Goal: Task Accomplishment & Management: Manage account settings

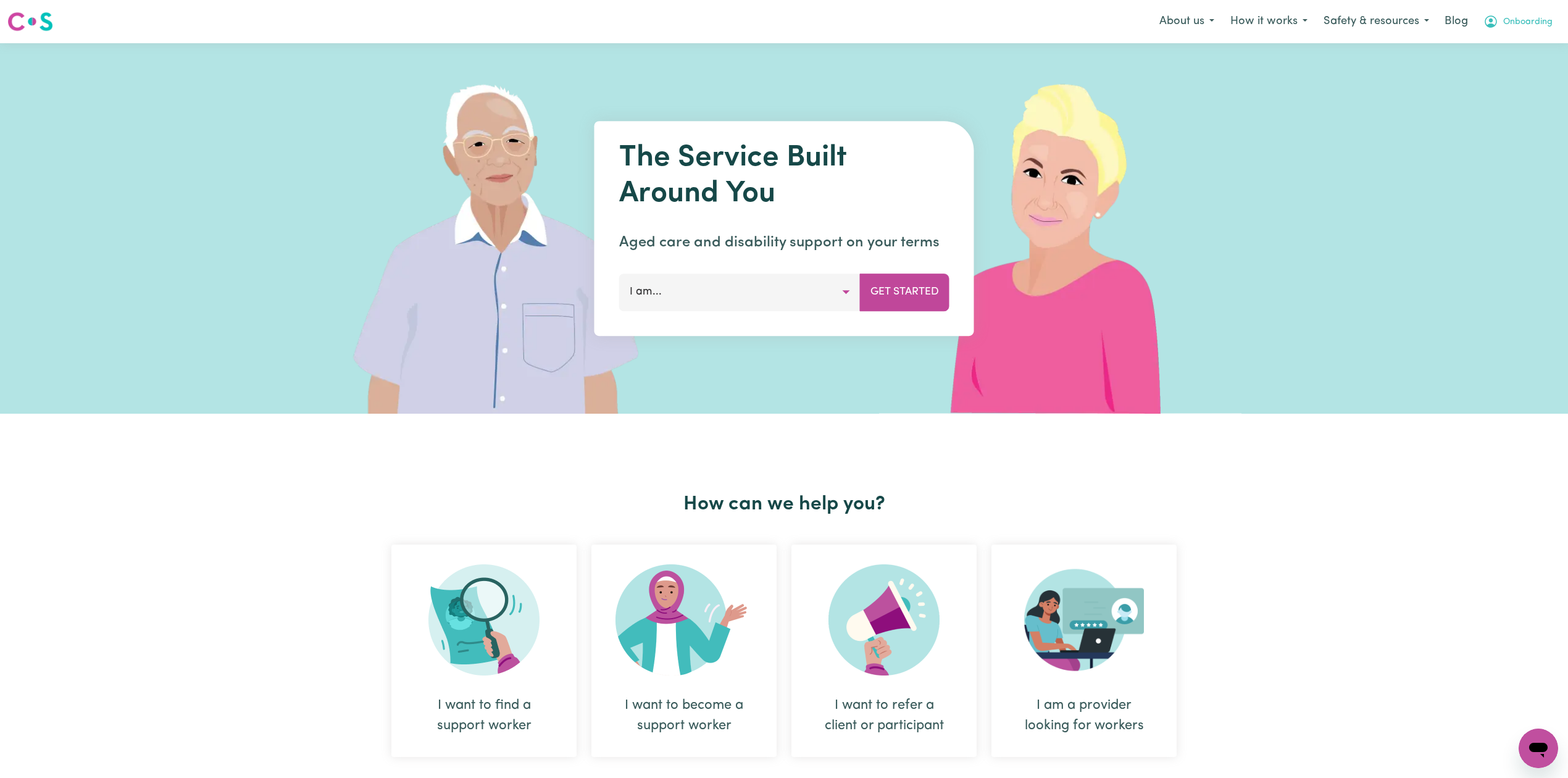
click at [1512, 30] on button "Onboarding" at bounding box center [1518, 22] width 85 height 26
click at [1500, 72] on link "Logout" at bounding box center [1511, 71] width 97 height 23
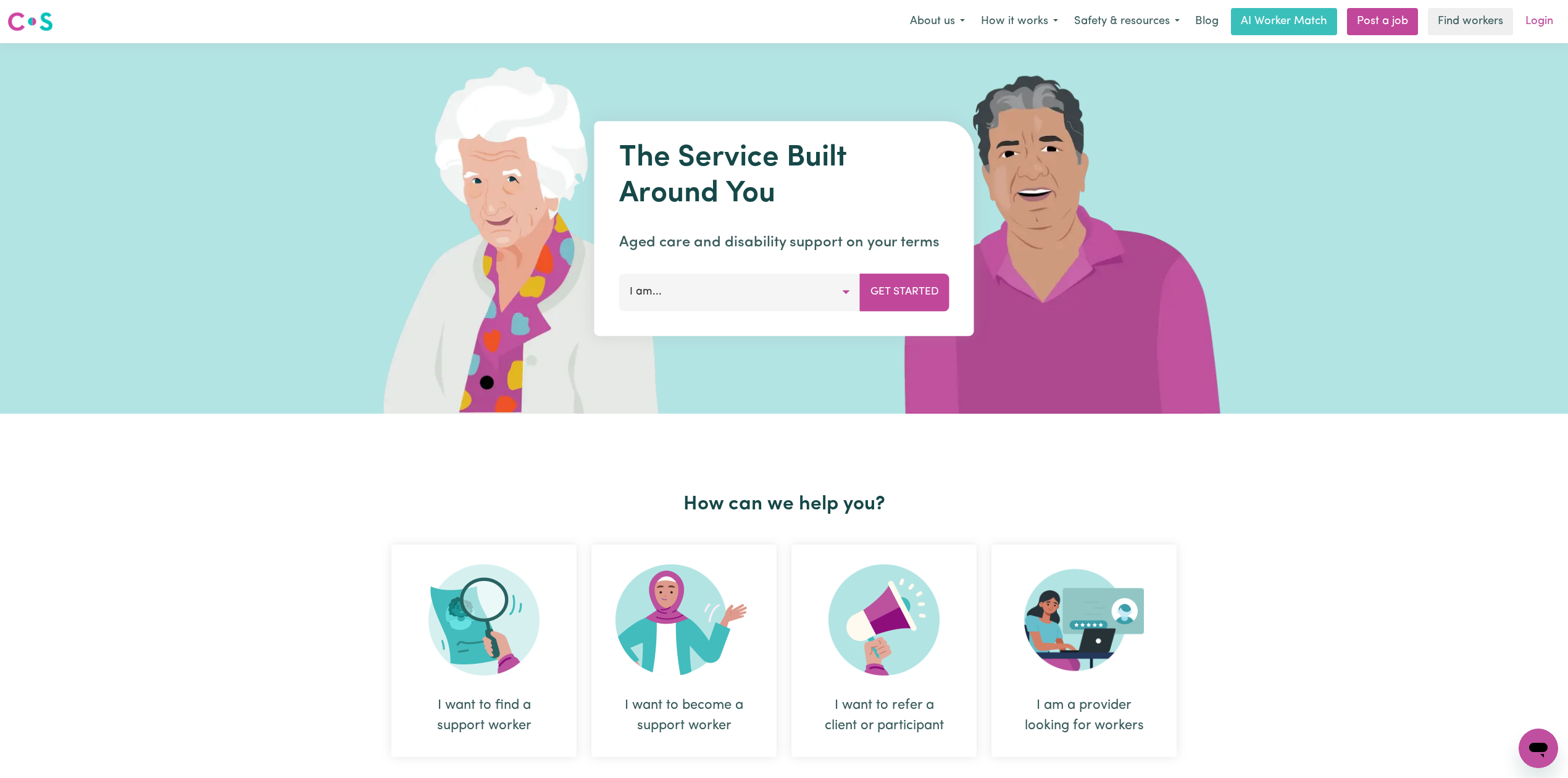
click at [1549, 25] on link "Login" at bounding box center [1539, 22] width 43 height 27
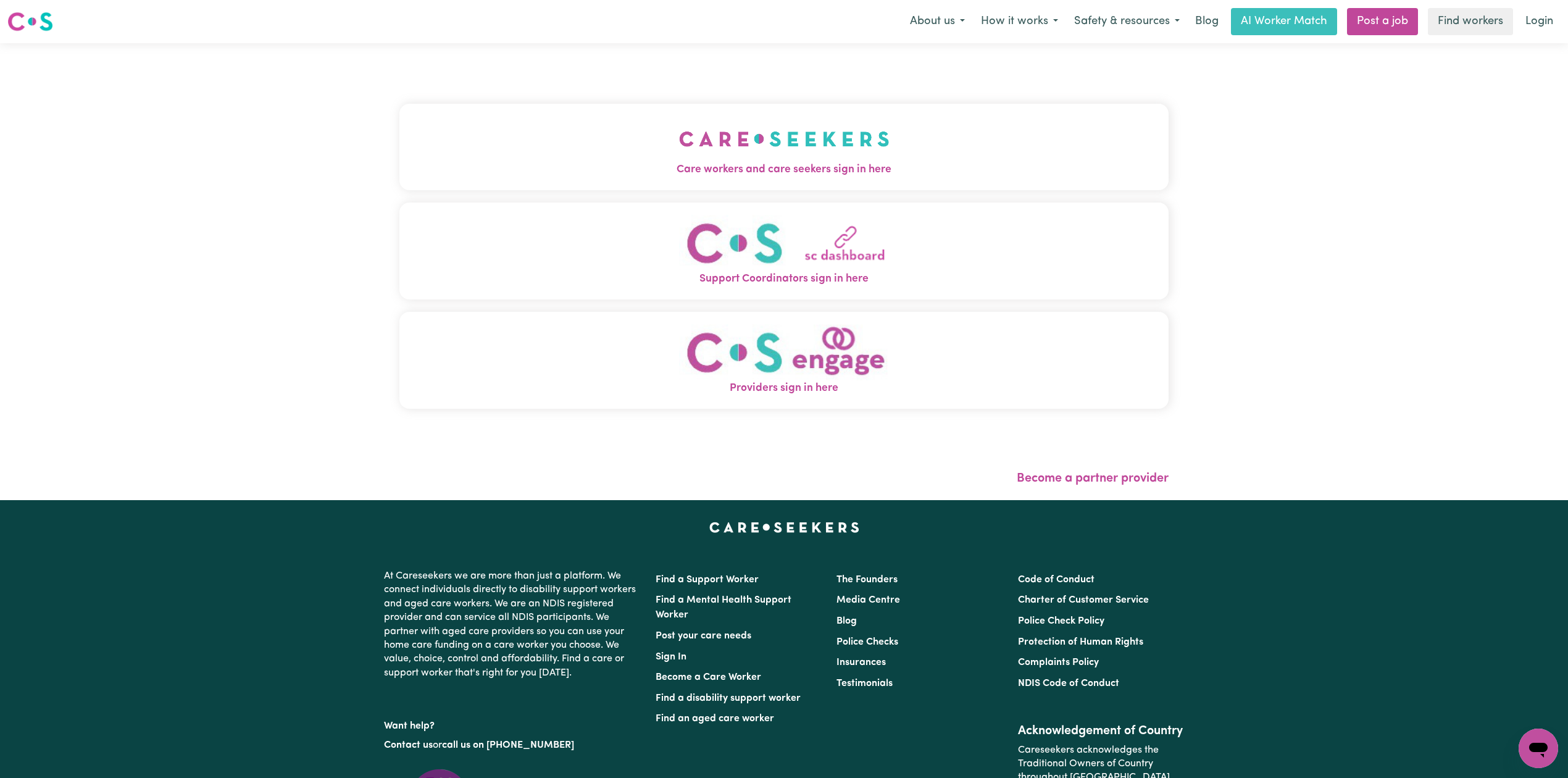
click at [761, 213] on button "Support Coordinators sign in here" at bounding box center [784, 251] width 770 height 97
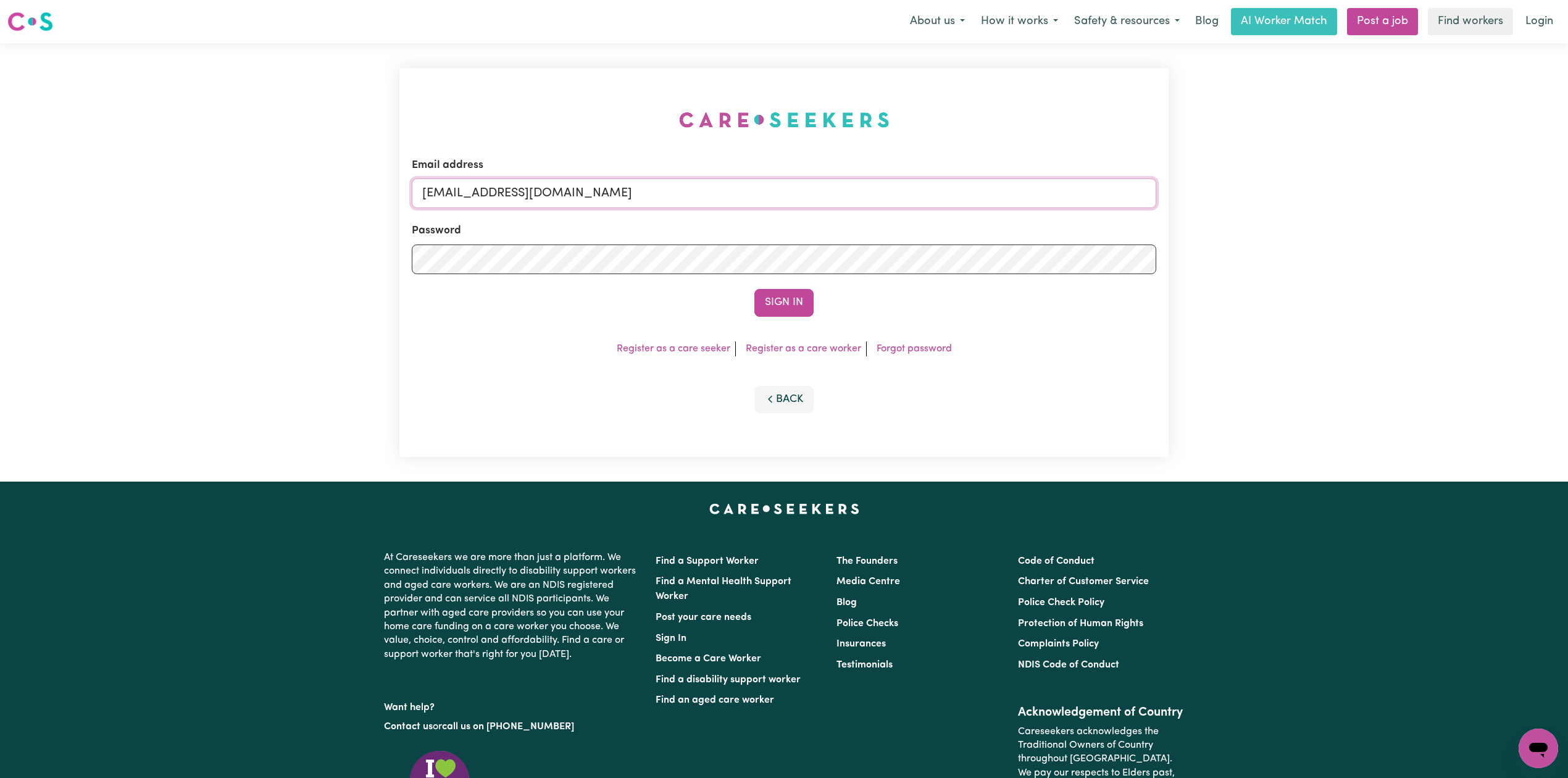
click at [604, 184] on input "[EMAIL_ADDRESS][DOMAIN_NAME]" at bounding box center [784, 193] width 745 height 30
click at [857, 248] on form "Email address Superuser~[EMAIL_ADDRESS][DOMAIN_NAME] Password Sign In" at bounding box center [784, 238] width 745 height 159
type input "Superuser~[EMAIL_ADDRESS][DOMAIN_NAME]"
click at [761, 308] on button "Sign In" at bounding box center [784, 303] width 60 height 27
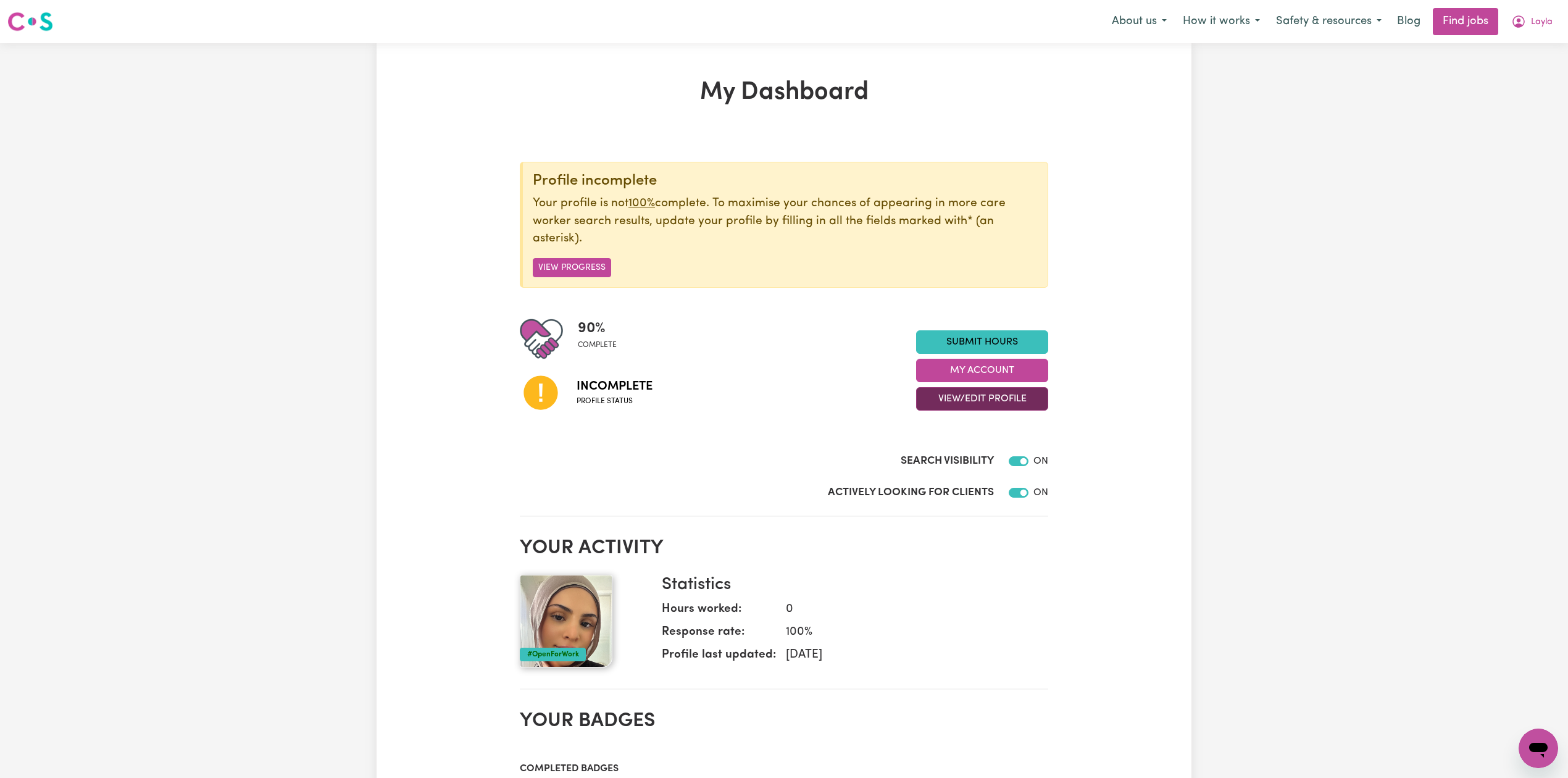
click at [973, 404] on button "View/Edit Profile" at bounding box center [982, 399] width 132 height 23
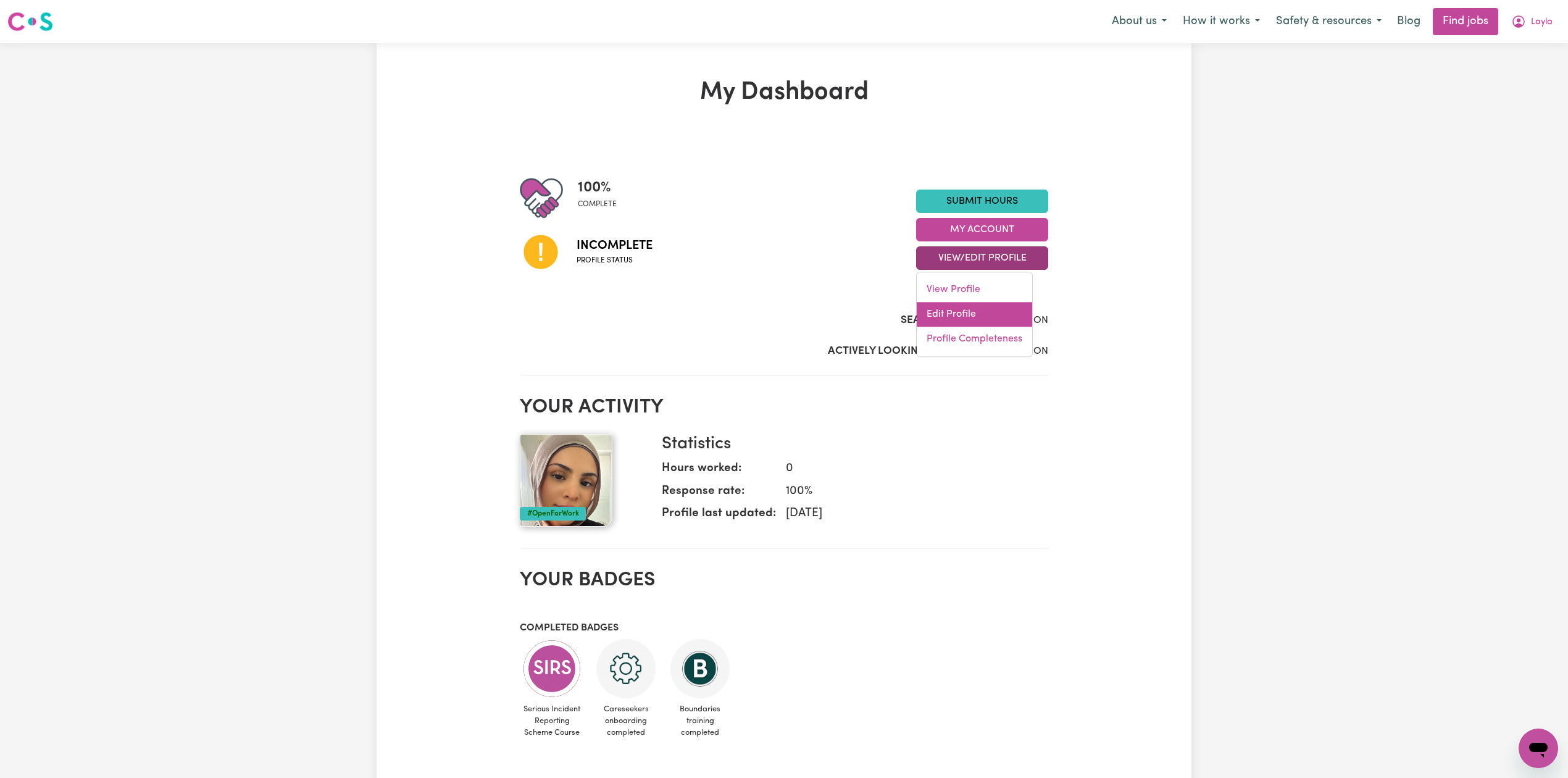
click at [952, 312] on link "Edit Profile" at bounding box center [974, 314] width 115 height 25
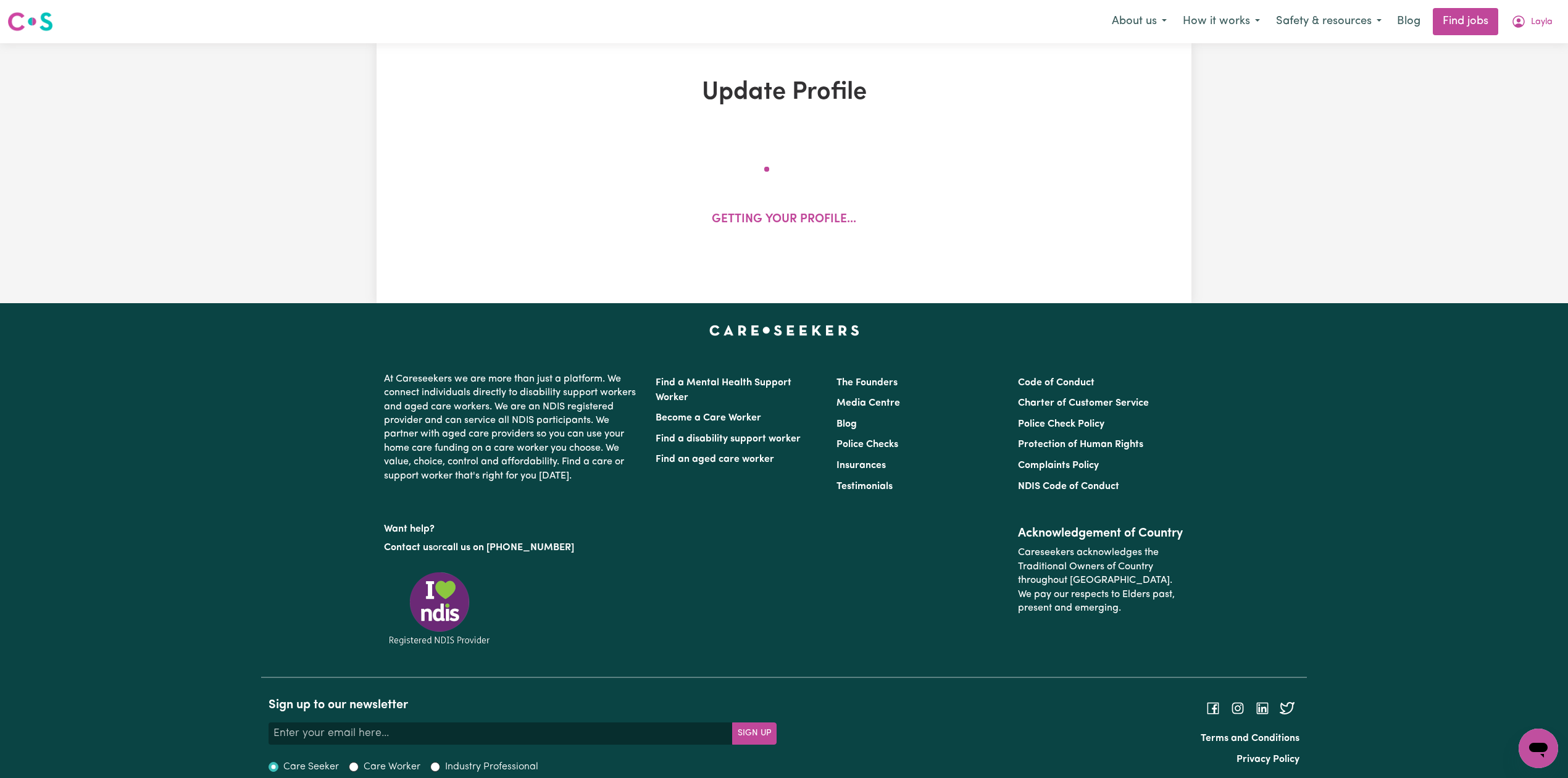
select select "[DEMOGRAPHIC_DATA]"
select select "[DEMOGRAPHIC_DATA] Citizen"
select select "Studying a healthcare related degree or qualification"
select select "42"
select select "52"
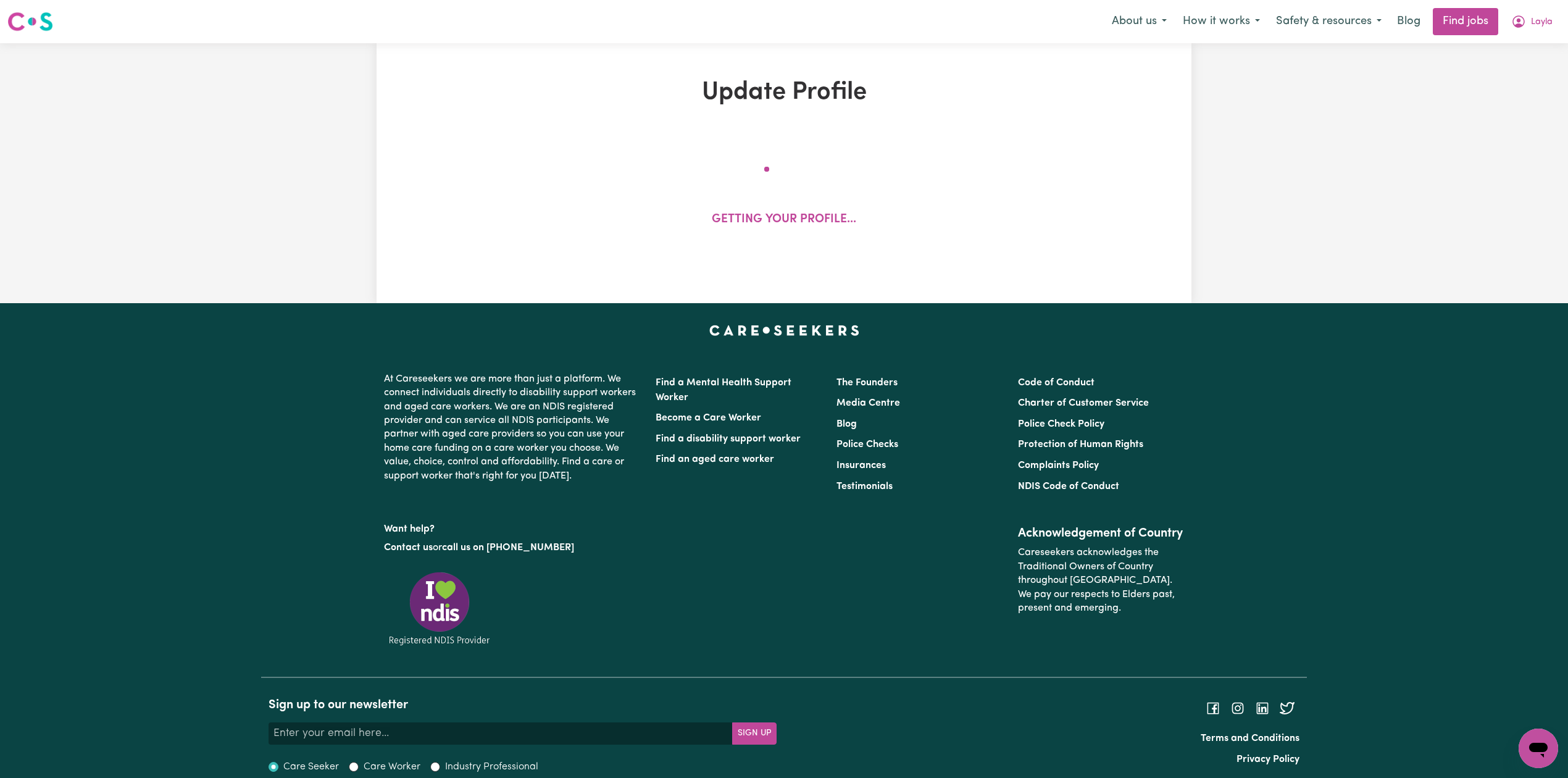
select select "60"
select select "75"
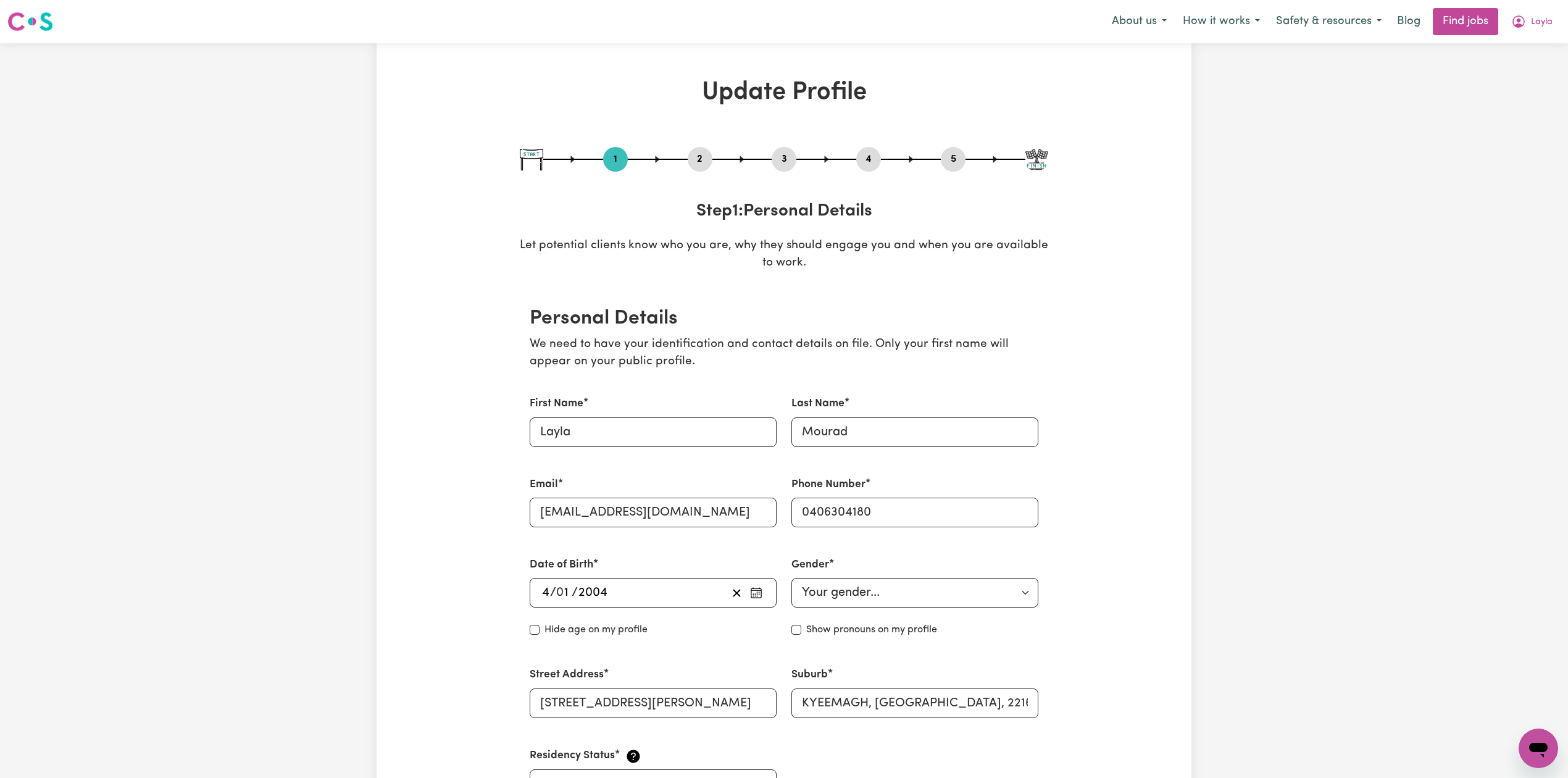
click at [700, 167] on div "2" at bounding box center [699, 159] width 25 height 25
click at [692, 161] on button "2" at bounding box center [699, 159] width 25 height 16
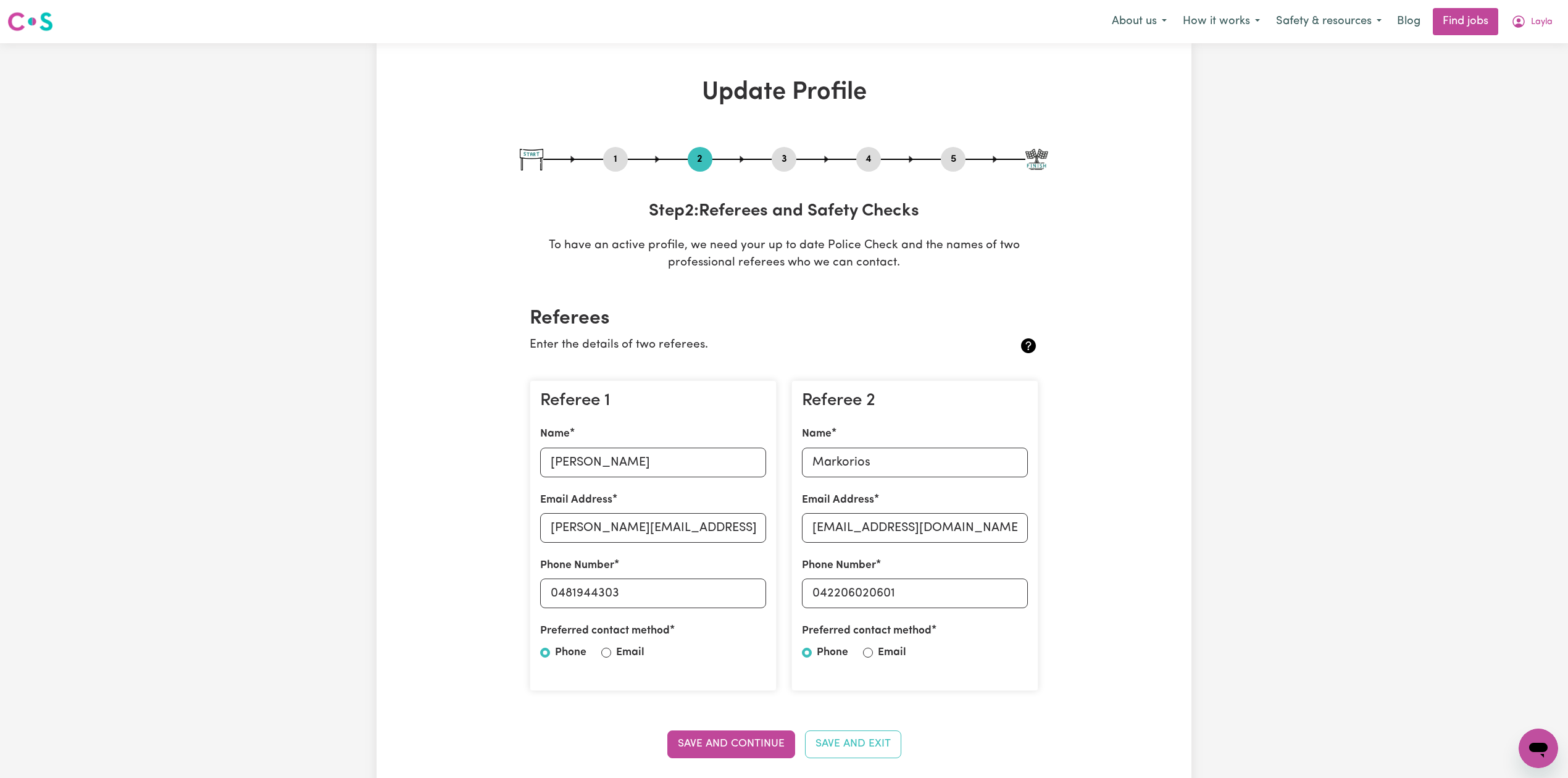
drag, startPoint x: 1533, startPoint y: 6, endPoint x: 1529, endPoint y: 14, distance: 8.9
click at [1532, 6] on nav "Menu About us How it works Safety & resources Blog Find jobs Layla" at bounding box center [784, 22] width 1568 height 43
click at [1529, 15] on button "Layla" at bounding box center [1532, 22] width 57 height 26
click at [1516, 92] on link "Logout" at bounding box center [1511, 94] width 97 height 23
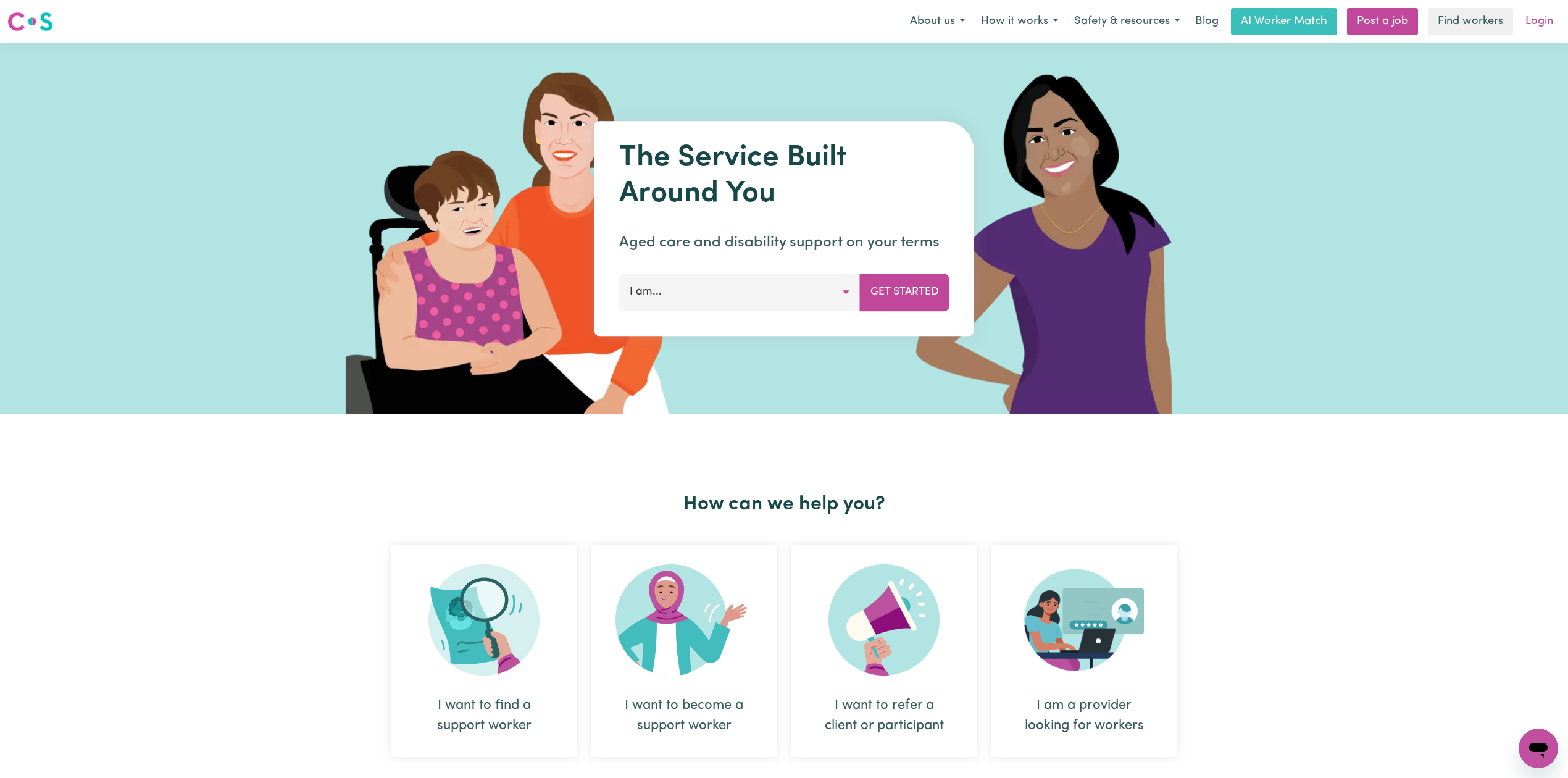
click at [1544, 20] on link "Login" at bounding box center [1539, 22] width 43 height 27
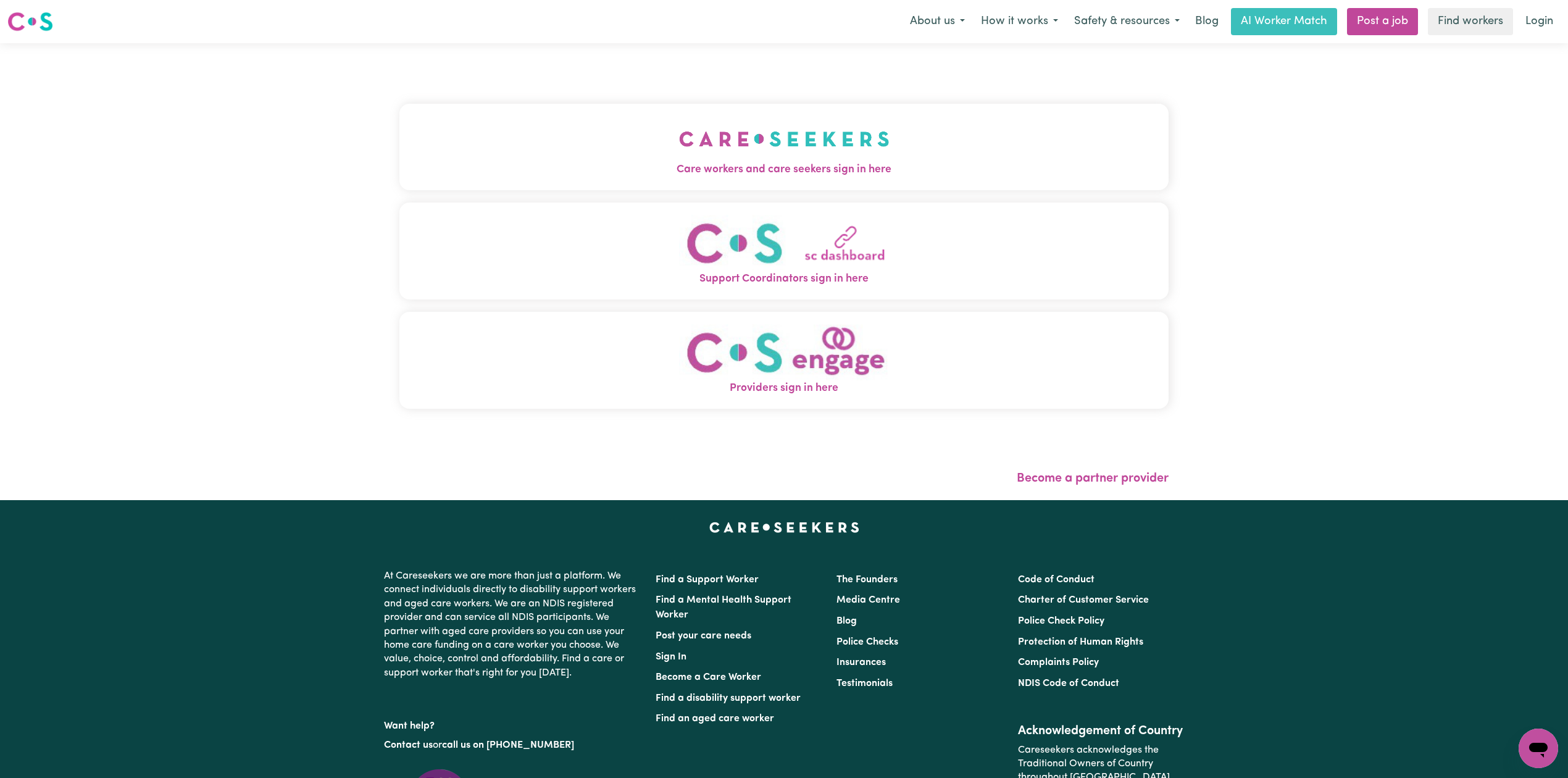
drag, startPoint x: 638, startPoint y: 171, endPoint x: 620, endPoint y: 164, distance: 19.3
click at [636, 171] on span "Care workers and care seekers sign in here" at bounding box center [784, 170] width 770 height 16
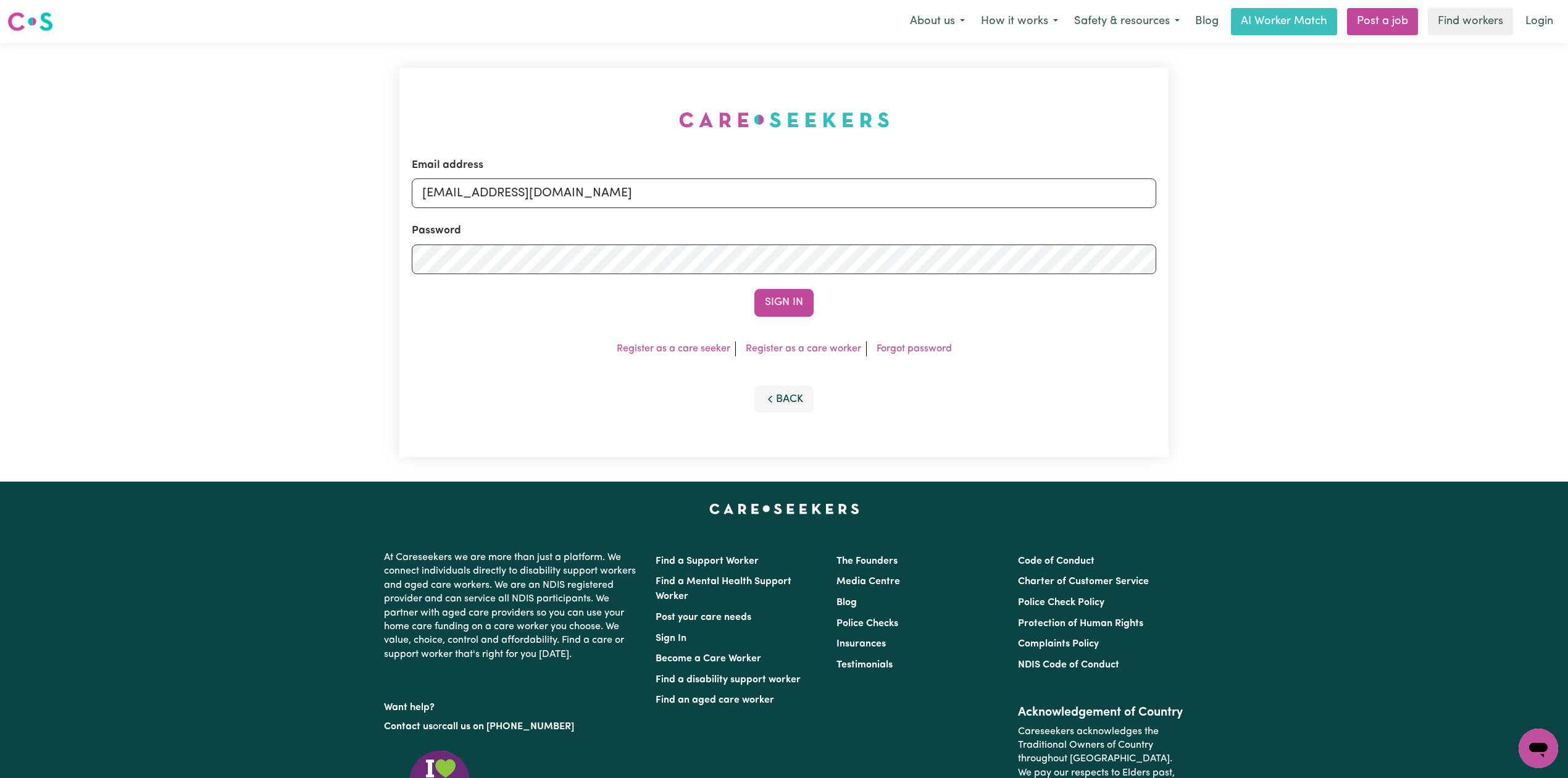
click at [547, 211] on form "Email address [EMAIL_ADDRESS][DOMAIN_NAME] Password Sign In" at bounding box center [784, 238] width 745 height 159
drag, startPoint x: 526, startPoint y: 199, endPoint x: 530, endPoint y: 206, distance: 8.1
click at [526, 199] on input "[EMAIL_ADDRESS][DOMAIN_NAME]" at bounding box center [784, 193] width 745 height 30
drag, startPoint x: 486, startPoint y: 188, endPoint x: 739, endPoint y: 277, distance: 268.2
click at [802, 234] on form "Email address Superuser~[EMAIL_ADDRESS][DOMAIN_NAME] Password Sign In" at bounding box center [784, 238] width 745 height 159
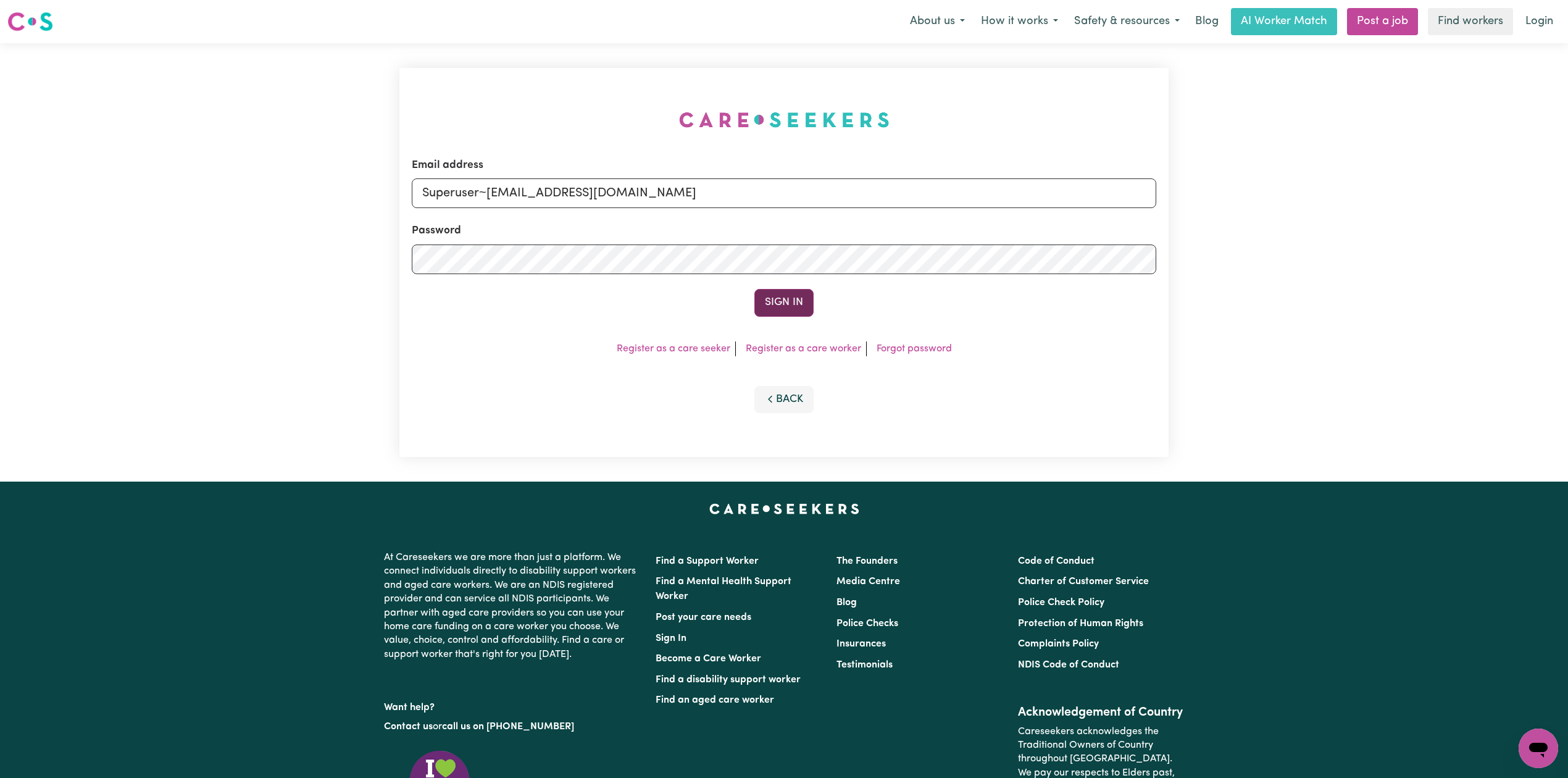
type input "Superuser~[EMAIL_ADDRESS][DOMAIN_NAME]"
click at [774, 305] on button "Sign In" at bounding box center [784, 303] width 60 height 27
